Goal: Task Accomplishment & Management: Use online tool/utility

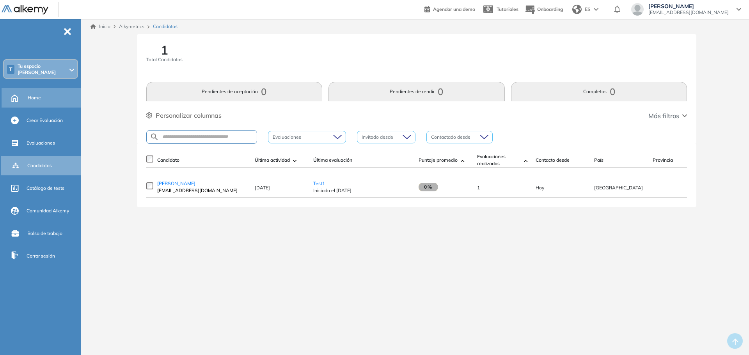
click at [46, 94] on div "Home" at bounding box center [54, 97] width 52 height 13
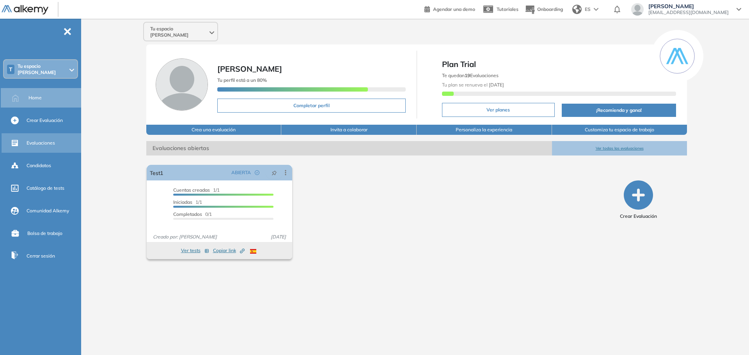
click at [47, 140] on span "Evaluaciones" at bounding box center [41, 143] width 28 height 7
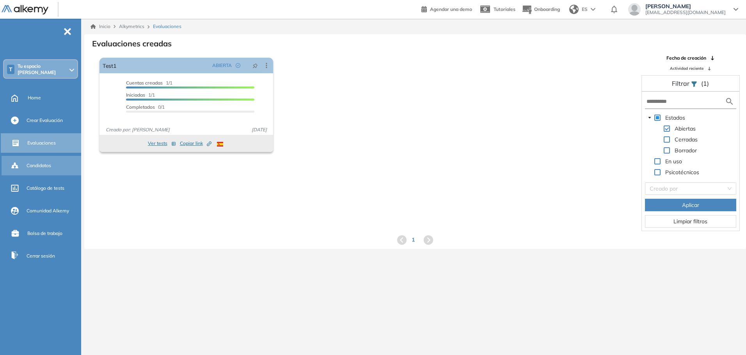
click at [39, 164] on span "Candidatos" at bounding box center [39, 165] width 25 height 7
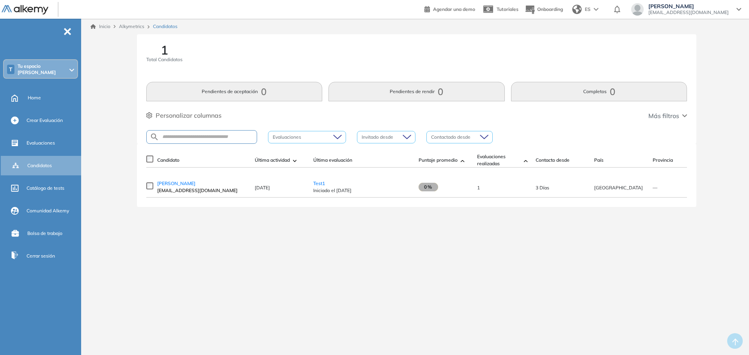
click at [108, 158] on div "1 Total Candidatos Pendientes de aceptación 0 Pendientes de rendir 0 Completos …" at bounding box center [416, 129] width 658 height 191
click at [43, 143] on span "Evaluaciones" at bounding box center [41, 143] width 28 height 7
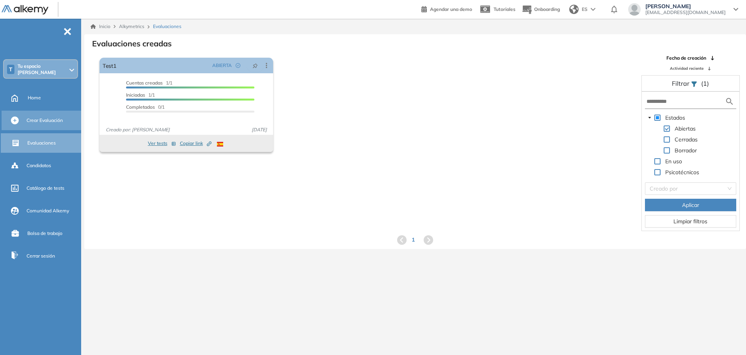
click at [61, 122] on div "Crear Evaluación" at bounding box center [53, 120] width 53 height 13
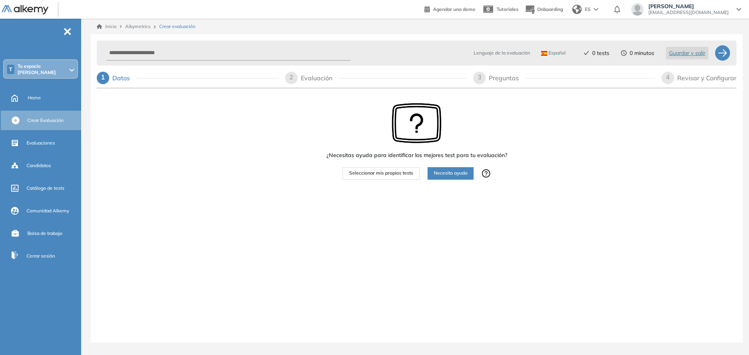
click at [152, 170] on div "¿Necesitas ayuda para identificar los mejores test para tu evaluación? Seleccio…" at bounding box center [416, 165] width 639 height 150
click at [50, 140] on span "Evaluaciones" at bounding box center [41, 143] width 28 height 7
click at [169, 189] on div "¿Necesitas ayuda para identificar los mejores test para tu evaluación? Seleccio…" at bounding box center [416, 165] width 639 height 150
click at [379, 173] on span "Seleccionar mis propios tests" at bounding box center [381, 173] width 64 height 7
